Goal: Task Accomplishment & Management: Manage account settings

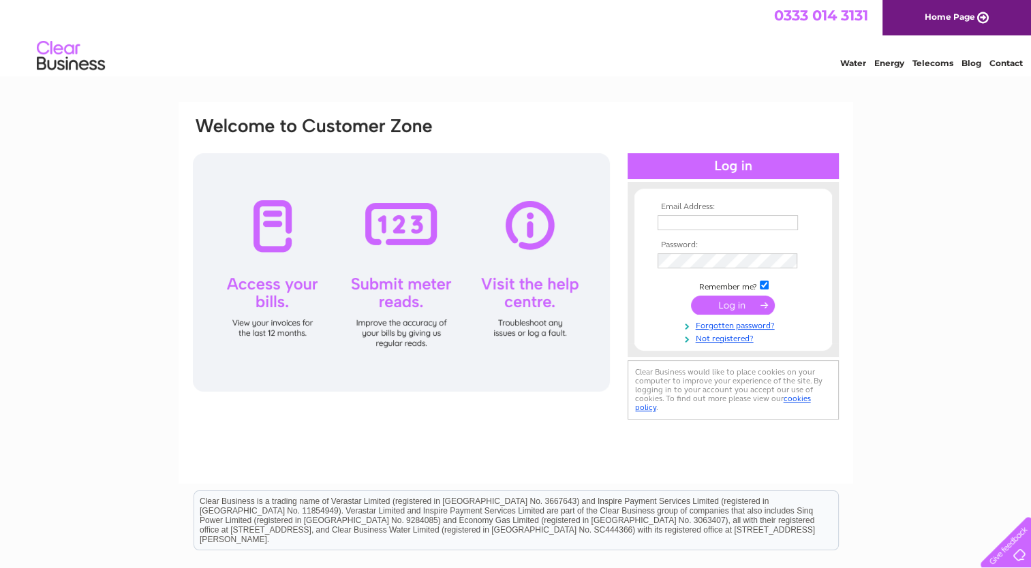
type input "glengilp@gmail.com"
click at [734, 303] on input "submit" at bounding box center [733, 305] width 84 height 19
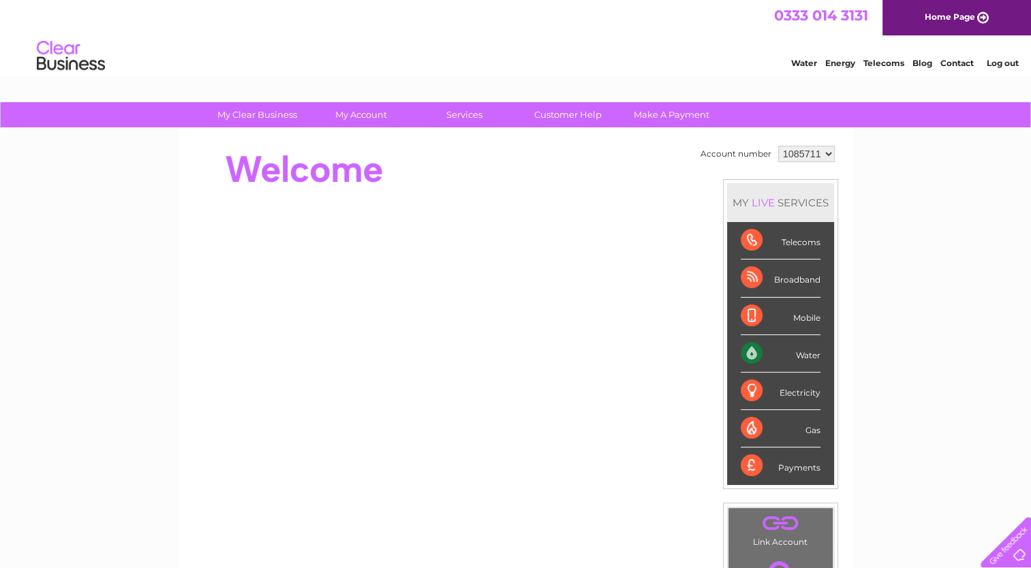
click at [796, 355] on div "Water" at bounding box center [781, 353] width 80 height 37
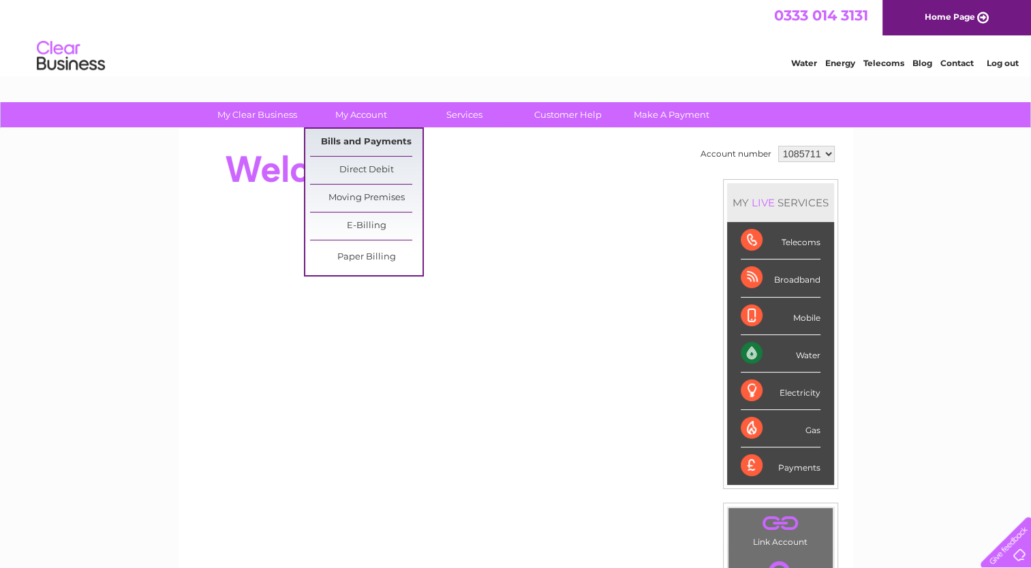
click at [367, 140] on link "Bills and Payments" at bounding box center [366, 142] width 112 height 27
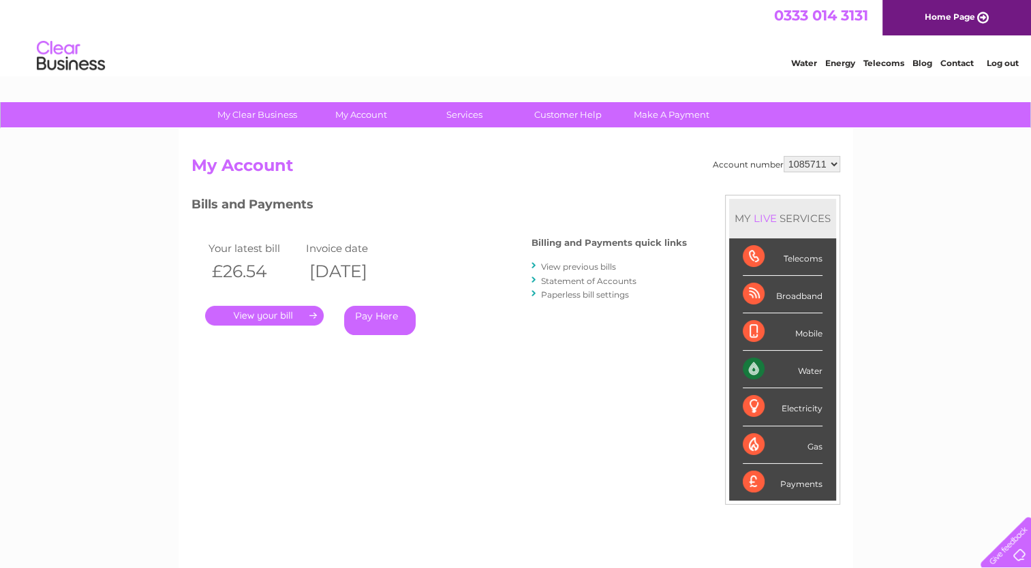
click at [264, 314] on link "." at bounding box center [264, 316] width 119 height 20
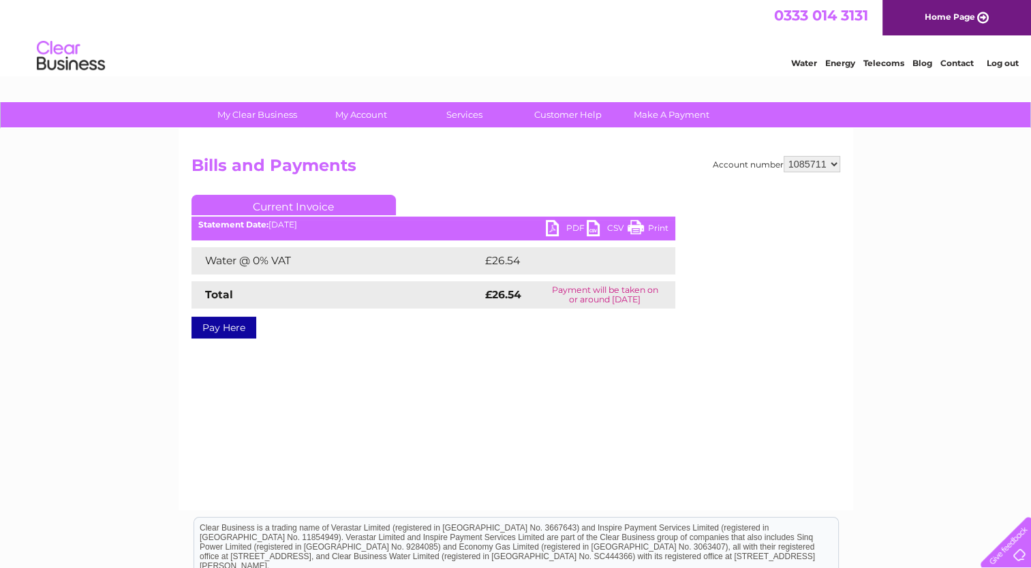
click at [643, 228] on link "Print" at bounding box center [648, 230] width 41 height 20
